Goal: Check status: Check status

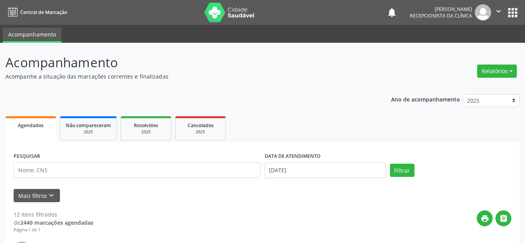
scroll to position [78, 0]
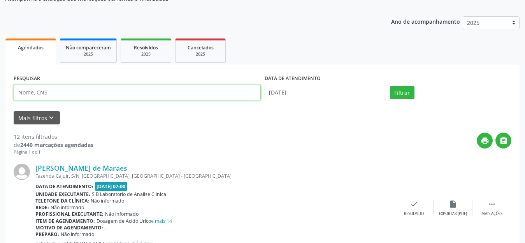
click at [65, 95] on input "text" at bounding box center [137, 93] width 247 height 16
click at [390, 86] on button "Filtrar" at bounding box center [402, 92] width 25 height 13
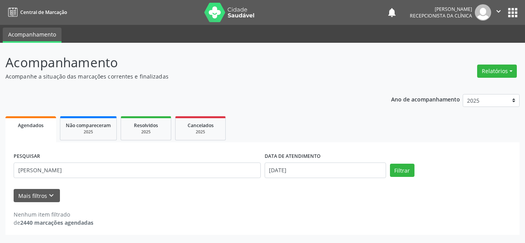
scroll to position [0, 0]
click at [397, 183] on div "PESQUISAR [PERSON_NAME] DATA DE ATENDIMENTO [DATE] Filtrar" at bounding box center [266, 167] width 508 height 33
click at [383, 198] on div "Mais filtros keyboard_arrow_down" at bounding box center [266, 196] width 508 height 14
click at [411, 165] on button "Filtrar" at bounding box center [407, 170] width 25 height 13
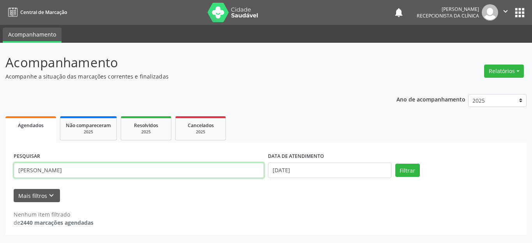
click at [121, 175] on input "[PERSON_NAME]" at bounding box center [139, 171] width 250 height 16
click at [395, 164] on button "Filtrar" at bounding box center [407, 170] width 25 height 13
click at [102, 167] on input "[PERSON_NAME]" at bounding box center [139, 171] width 250 height 16
type input "[PERSON_NAME]"
click at [395, 164] on button "Filtrar" at bounding box center [407, 170] width 25 height 13
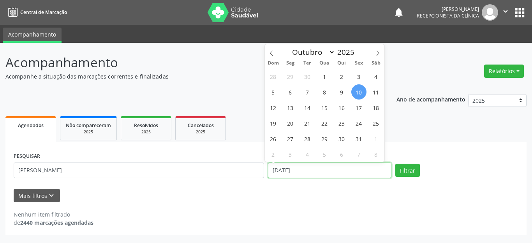
click at [277, 164] on input "[DATE]" at bounding box center [329, 171] width 123 height 16
click at [325, 107] on span "15" at bounding box center [324, 107] width 15 height 15
type input "[DATE]"
click at [325, 107] on span "15" at bounding box center [324, 107] width 15 height 15
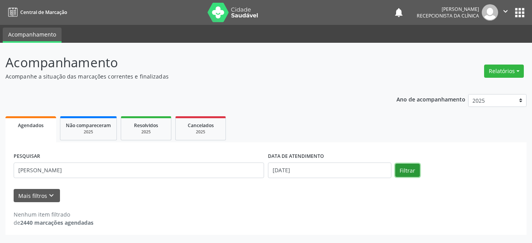
click at [409, 168] on button "Filtrar" at bounding box center [407, 170] width 25 height 13
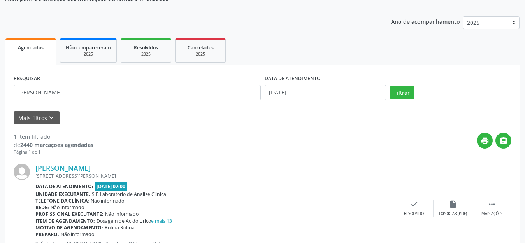
scroll to position [109, 0]
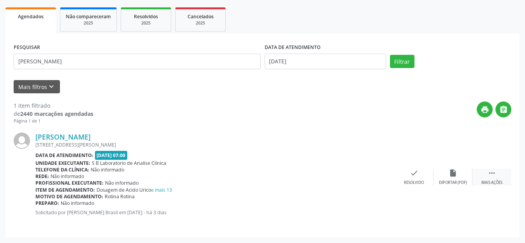
click at [487, 175] on div " Mais ações" at bounding box center [491, 177] width 39 height 17
click at [376, 173] on icon "print" at bounding box center [375, 173] width 9 height 9
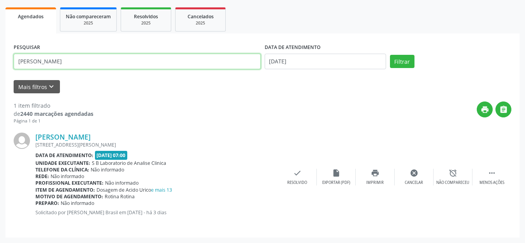
drag, startPoint x: 71, startPoint y: 60, endPoint x: 0, endPoint y: 65, distance: 71.0
click at [0, 65] on div "Acompanhamento Acompanhe a situação das marcações correntes e finalizadas Relat…" at bounding box center [262, 88] width 525 height 309
click at [390, 55] on button "Filtrar" at bounding box center [402, 61] width 25 height 13
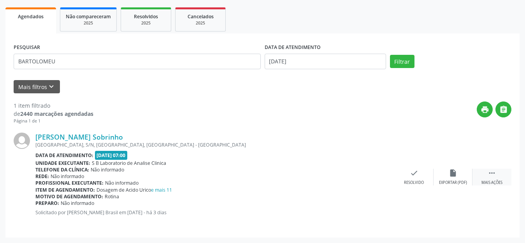
click at [484, 175] on div " Mais ações" at bounding box center [491, 177] width 39 height 17
click at [375, 174] on icon "print" at bounding box center [375, 173] width 9 height 9
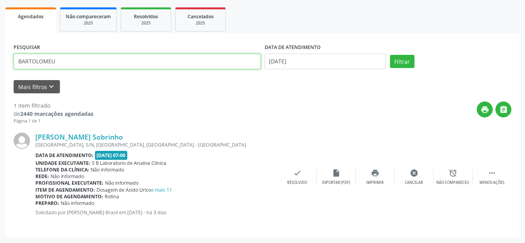
drag, startPoint x: 149, startPoint y: 57, endPoint x: 0, endPoint y: 68, distance: 149.5
click at [0, 68] on div "Acompanhamento Acompanhe a situação das marcações correntes e finalizadas Relat…" at bounding box center [262, 88] width 525 height 309
click at [390, 55] on button "Filtrar" at bounding box center [402, 61] width 25 height 13
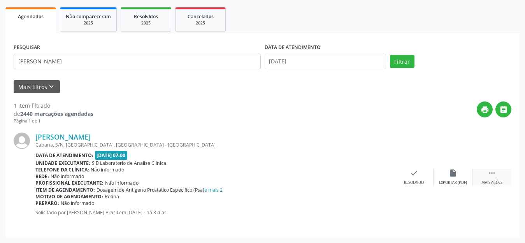
click at [490, 173] on icon "" at bounding box center [492, 173] width 9 height 9
click at [376, 173] on icon "print" at bounding box center [375, 173] width 9 height 9
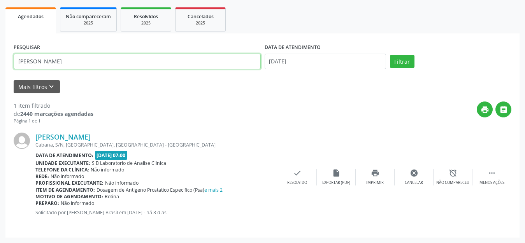
drag, startPoint x: 66, startPoint y: 62, endPoint x: 0, endPoint y: 51, distance: 67.0
click at [0, 51] on div "Acompanhamento Acompanhe a situação das marcações correntes e finalizadas Relat…" at bounding box center [262, 88] width 525 height 309
click at [390, 55] on button "Filtrar" at bounding box center [402, 61] width 25 height 13
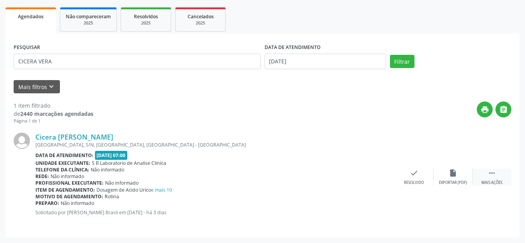
click at [491, 175] on icon "" at bounding box center [492, 173] width 9 height 9
click at [371, 177] on icon "print" at bounding box center [375, 173] width 9 height 9
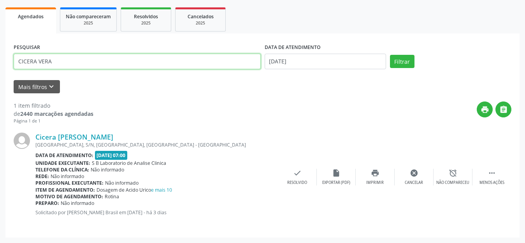
drag, startPoint x: 59, startPoint y: 60, endPoint x: 0, endPoint y: 59, distance: 59.1
click at [0, 59] on div "Acompanhamento Acompanhe a situação das marcações correntes e finalizadas Relat…" at bounding box center [262, 88] width 525 height 309
click at [390, 55] on button "Filtrar" at bounding box center [402, 61] width 25 height 13
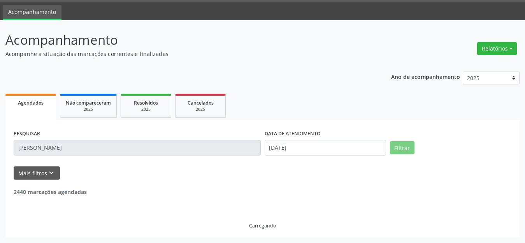
scroll to position [0, 0]
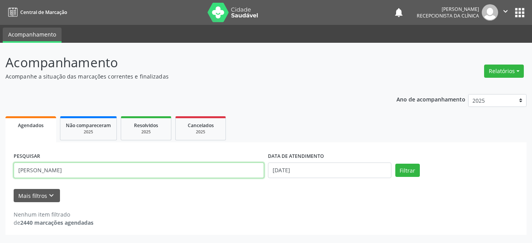
click at [76, 171] on input "[PERSON_NAME]" at bounding box center [139, 171] width 250 height 16
click at [44, 168] on input "[PERSON_NAME]" at bounding box center [139, 171] width 250 height 16
click at [395, 164] on button "Filtrar" at bounding box center [407, 170] width 25 height 13
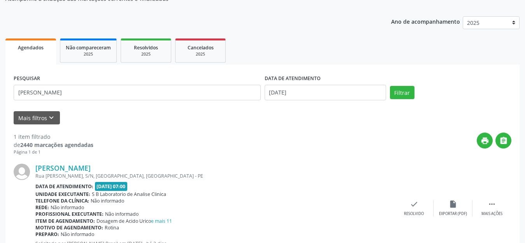
scroll to position [109, 0]
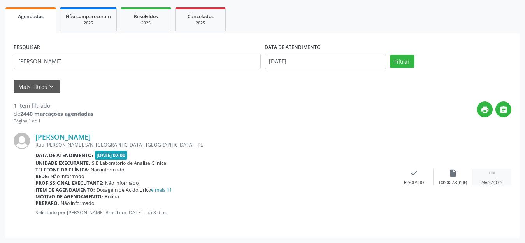
click at [494, 173] on icon "" at bounding box center [492, 173] width 9 height 9
click at [376, 173] on icon "print" at bounding box center [375, 173] width 9 height 9
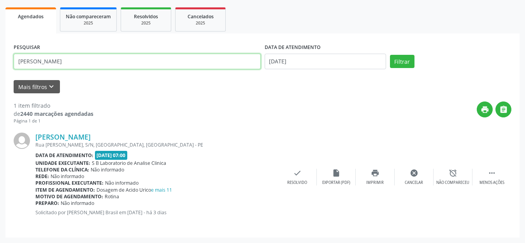
drag, startPoint x: 90, startPoint y: 59, endPoint x: 0, endPoint y: 63, distance: 90.4
click at [0, 63] on div "Acompanhamento Acompanhe a situação das marcações correntes e finalizadas Relat…" at bounding box center [262, 88] width 525 height 309
click at [390, 55] on button "Filtrar" at bounding box center [402, 61] width 25 height 13
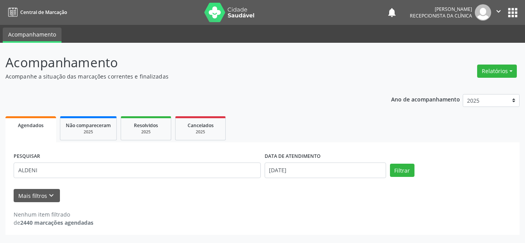
scroll to position [0, 0]
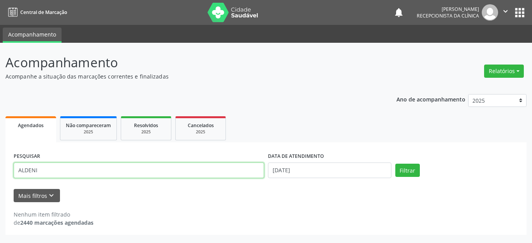
click at [89, 165] on input "ALDENI" at bounding box center [139, 171] width 250 height 16
click at [395, 164] on button "Filtrar" at bounding box center [407, 170] width 25 height 13
click at [78, 166] on input "ALDENE" at bounding box center [139, 171] width 250 height 16
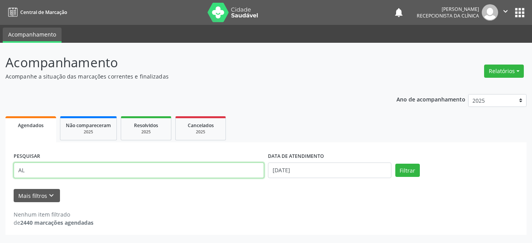
type input "A"
type input "AMARO"
click at [395, 164] on button "Filtrar" at bounding box center [407, 170] width 25 height 13
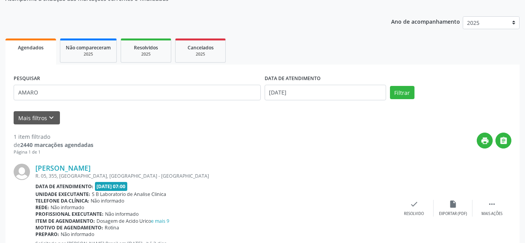
scroll to position [109, 0]
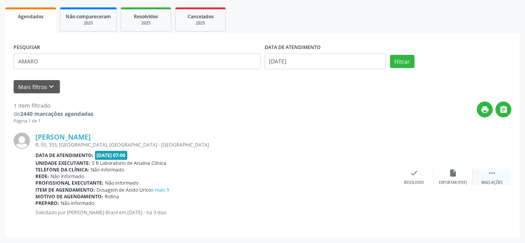
click at [486, 170] on div " Mais ações" at bounding box center [491, 177] width 39 height 17
click at [376, 172] on icon "print" at bounding box center [375, 173] width 9 height 9
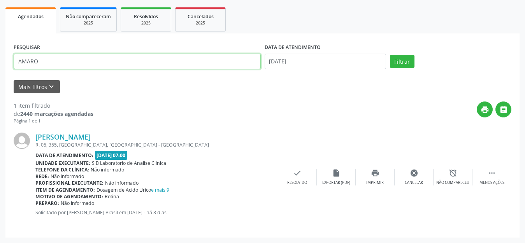
drag, startPoint x: 72, startPoint y: 58, endPoint x: 2, endPoint y: 72, distance: 71.0
click at [2, 72] on div "Acompanhamento Acompanhe a situação das marcações correntes e finalizadas Relat…" at bounding box center [262, 88] width 525 height 309
type input "A"
click at [390, 55] on button "Filtrar" at bounding box center [402, 61] width 25 height 13
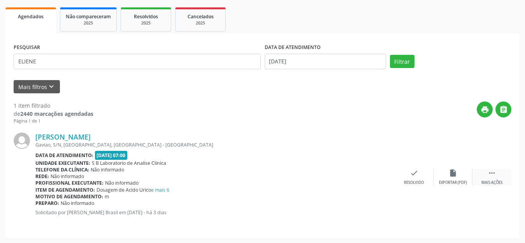
click at [487, 173] on div " Mais ações" at bounding box center [491, 177] width 39 height 17
click at [372, 171] on icon "print" at bounding box center [375, 173] width 9 height 9
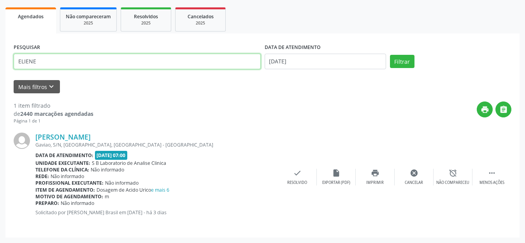
click at [87, 63] on input "ELIENE" at bounding box center [137, 62] width 247 height 16
click at [390, 55] on button "Filtrar" at bounding box center [402, 61] width 25 height 13
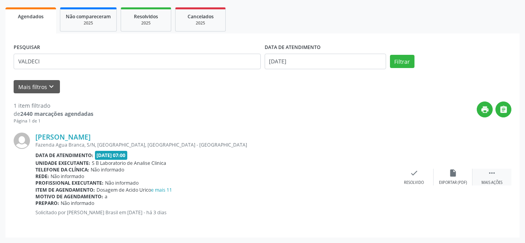
click at [487, 181] on div "Mais ações" at bounding box center [491, 182] width 21 height 5
click at [377, 179] on div "print Imprimir" at bounding box center [375, 177] width 39 height 17
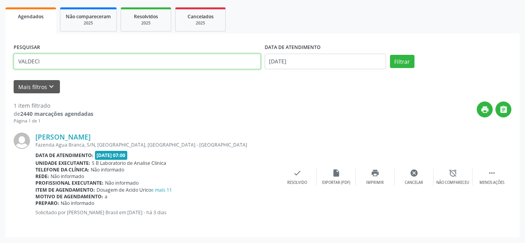
click at [90, 58] on input "VALDECI" at bounding box center [137, 62] width 247 height 16
click at [390, 55] on button "Filtrar" at bounding box center [402, 61] width 25 height 13
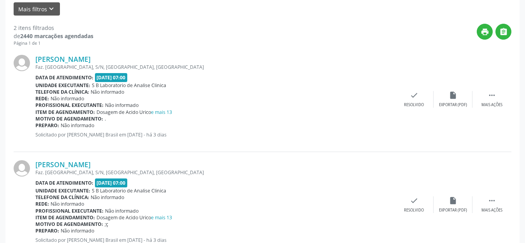
scroll to position [214, 0]
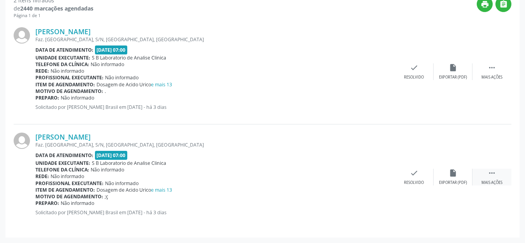
click at [489, 174] on icon "" at bounding box center [492, 173] width 9 height 9
click at [376, 171] on icon "print" at bounding box center [375, 173] width 9 height 9
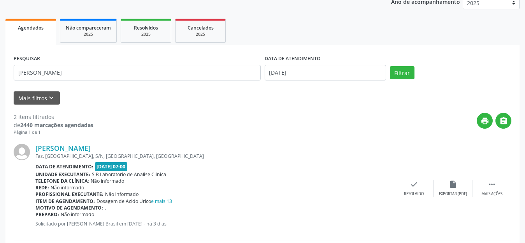
scroll to position [137, 0]
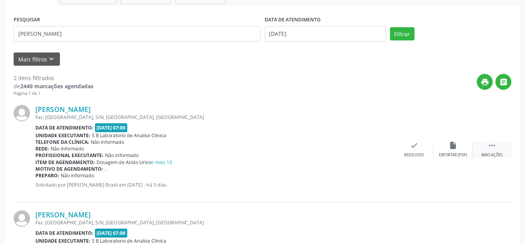
click at [493, 149] on icon "" at bounding box center [492, 145] width 9 height 9
click at [373, 145] on icon "print" at bounding box center [375, 145] width 9 height 9
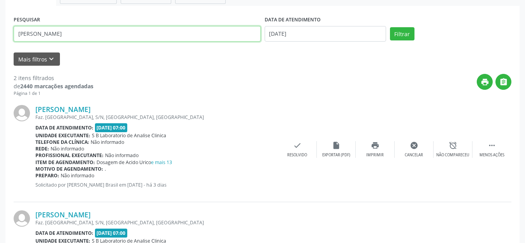
drag, startPoint x: 68, startPoint y: 36, endPoint x: 0, endPoint y: 37, distance: 68.1
click at [0, 37] on div "Acompanhamento Acompanhe a situação das marcações correntes e finalizadas Relat…" at bounding box center [262, 113] width 525 height 415
click at [390, 27] on button "Filtrar" at bounding box center [402, 33] width 25 height 13
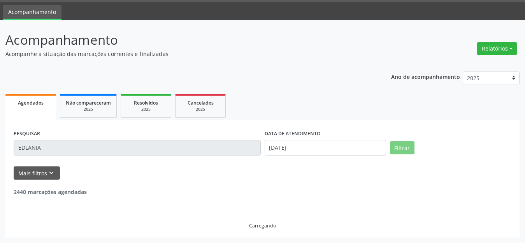
scroll to position [109, 0]
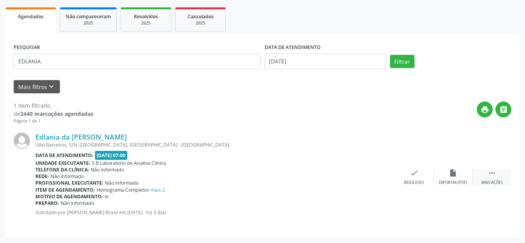
click at [496, 175] on icon "" at bounding box center [492, 173] width 9 height 9
click at [376, 175] on icon "print" at bounding box center [375, 173] width 9 height 9
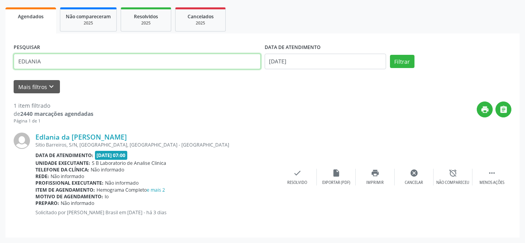
drag, startPoint x: 64, startPoint y: 62, endPoint x: 0, endPoint y: 57, distance: 64.0
click at [0, 57] on div "Acompanhamento Acompanhe a situação das marcações correntes e finalizadas Relat…" at bounding box center [262, 88] width 525 height 309
type input "PAULO"
click at [390, 55] on button "Filtrar" at bounding box center [402, 61] width 25 height 13
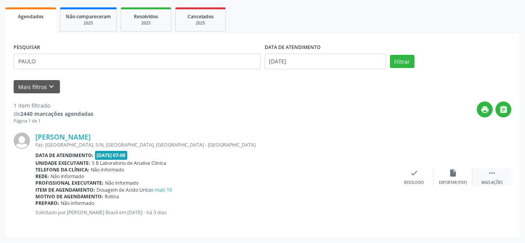
click at [494, 174] on icon "" at bounding box center [492, 173] width 9 height 9
click at [374, 175] on icon "print" at bounding box center [375, 173] width 9 height 9
